Goal: Information Seeking & Learning: Learn about a topic

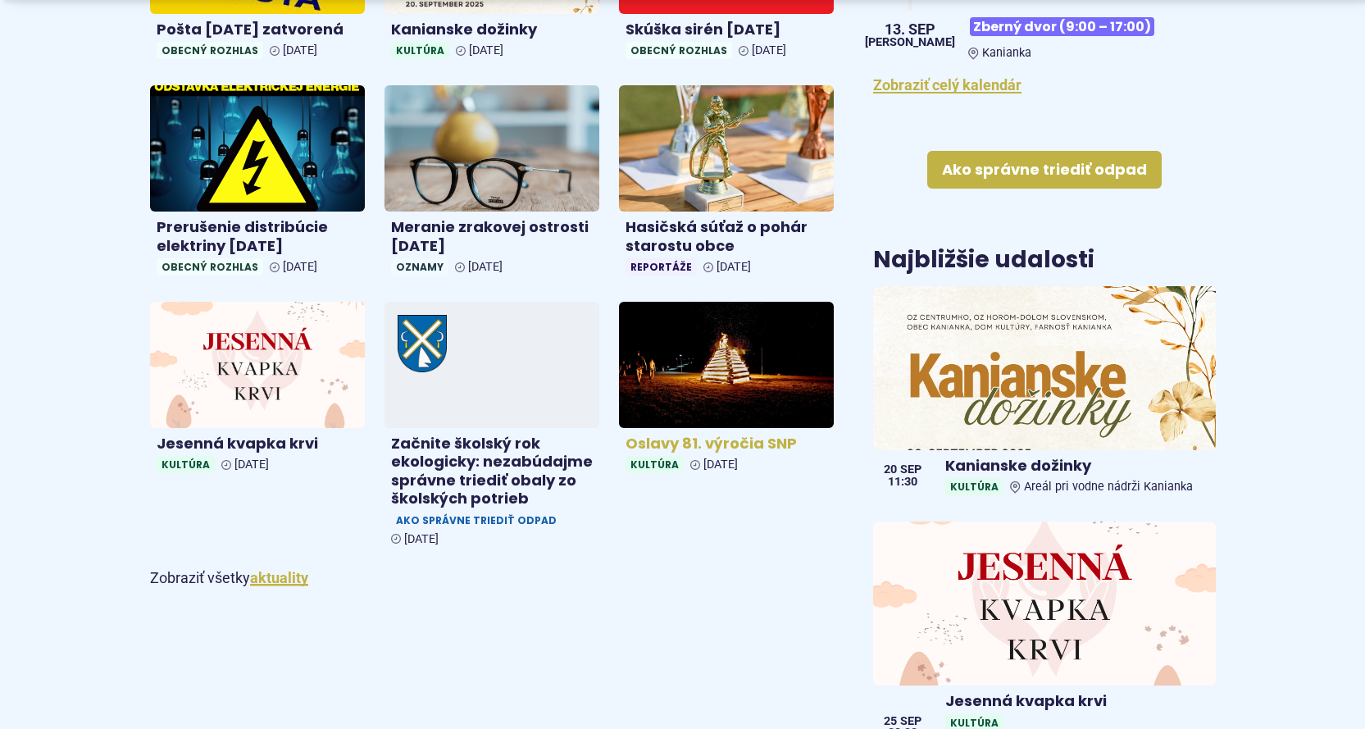
scroll to position [820, 0]
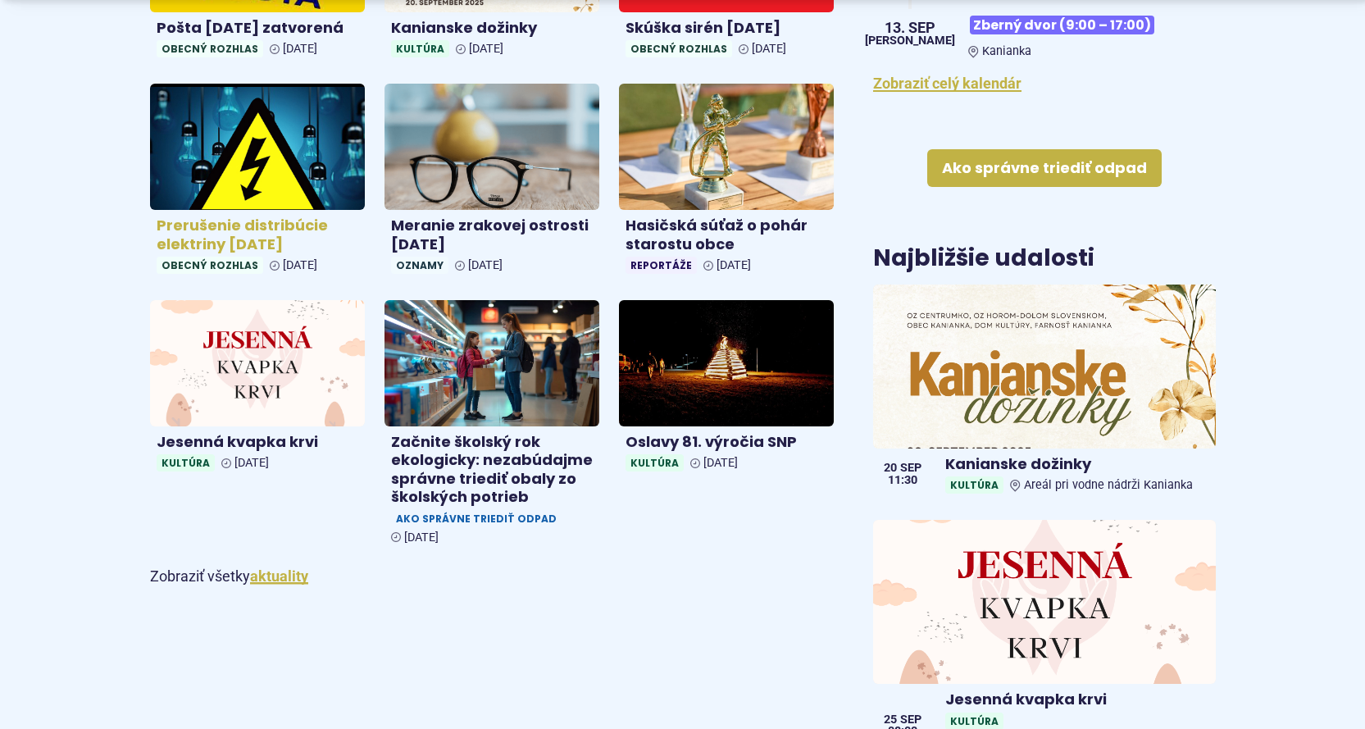
click at [238, 232] on h4 "Prerušenie distribúcie elektriny [DATE]" at bounding box center [258, 234] width 202 height 37
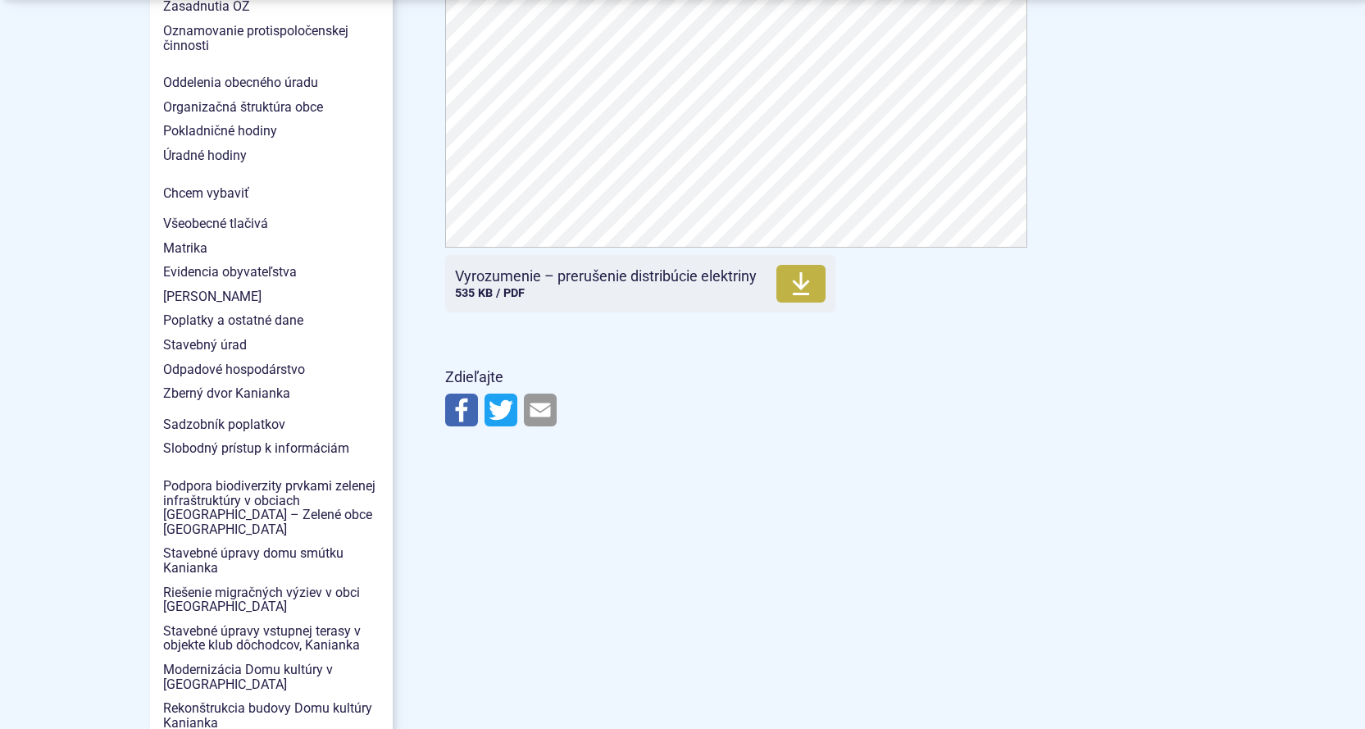
scroll to position [1476, 0]
click at [225, 580] on span "Riešenie migračných výziev v obci [GEOGRAPHIC_DATA]" at bounding box center [271, 599] width 216 height 39
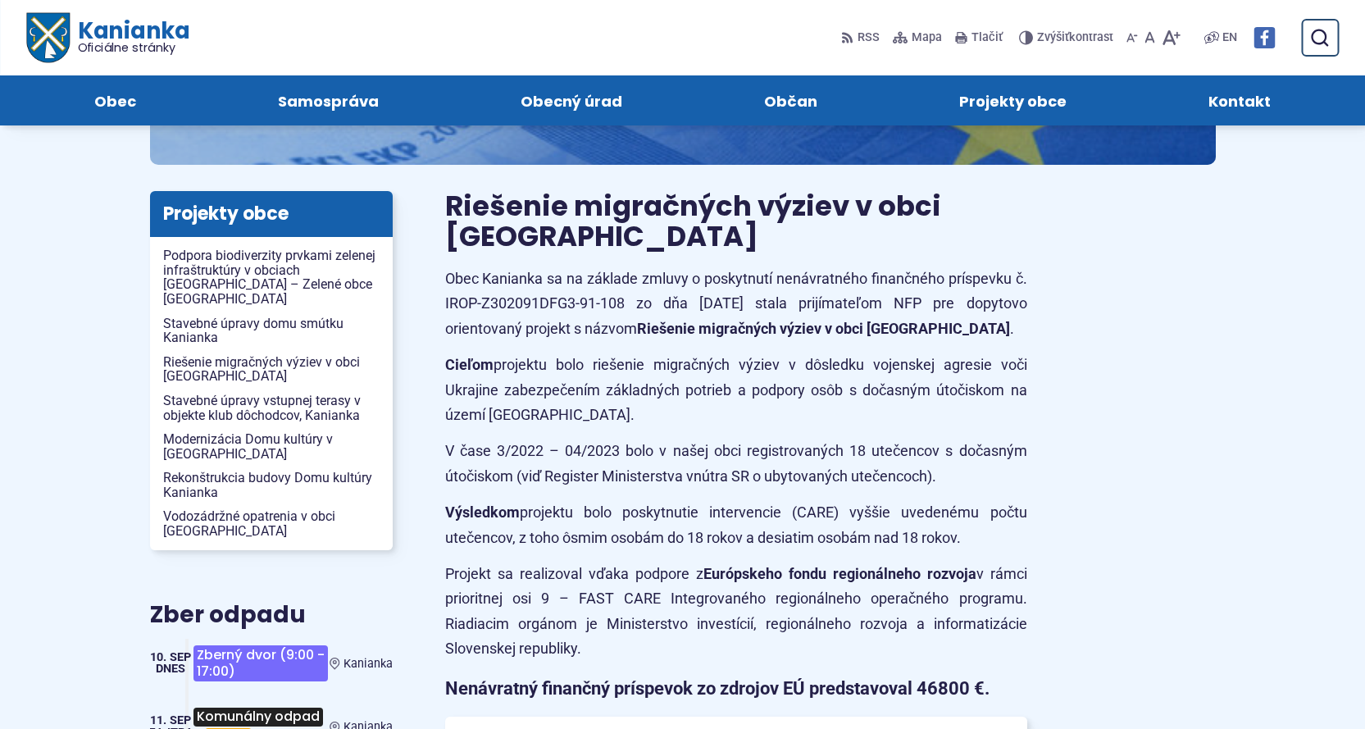
scroll to position [219, 0]
